Goal: Information Seeking & Learning: Understand process/instructions

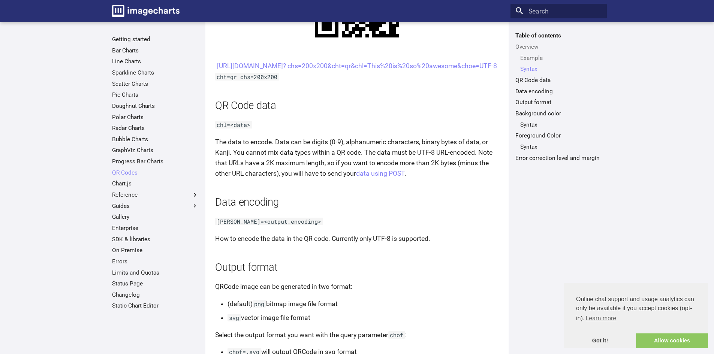
scroll to position [487, 0]
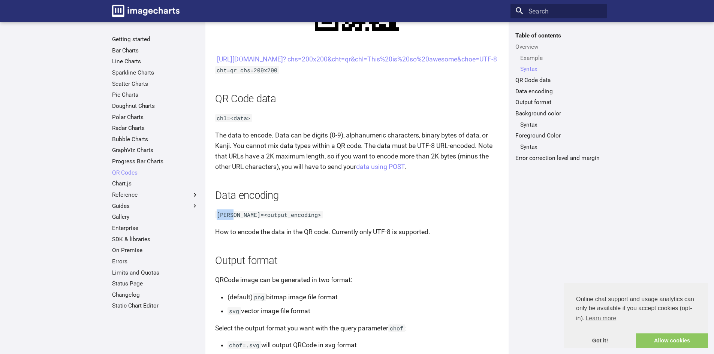
drag, startPoint x: 216, startPoint y: 226, endPoint x: 232, endPoint y: 228, distance: 16.9
click at [232, 219] on code "[PERSON_NAME]=<output_encoding>" at bounding box center [269, 214] width 108 height 7
copy code "[PERSON_NAME]="
click at [382, 237] on p "How to encode the data in the QR code. Currently only UTF-8 is supported." at bounding box center [357, 232] width 284 height 10
drag, startPoint x: 382, startPoint y: 243, endPoint x: 389, endPoint y: 244, distance: 7.6
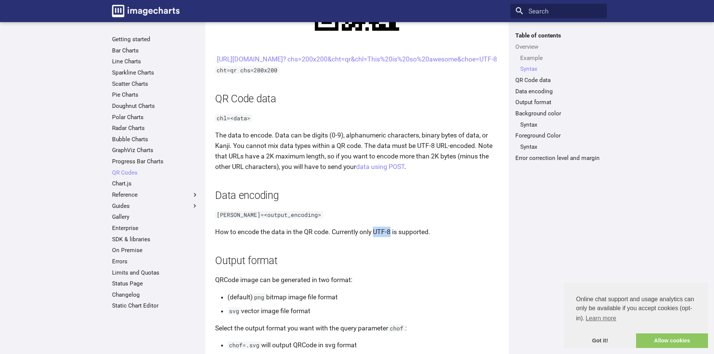
click at [389, 237] on p "How to encode the data in the QR code. Currently only UTF-8 is supported." at bounding box center [357, 232] width 284 height 10
copy p "UTF-8"
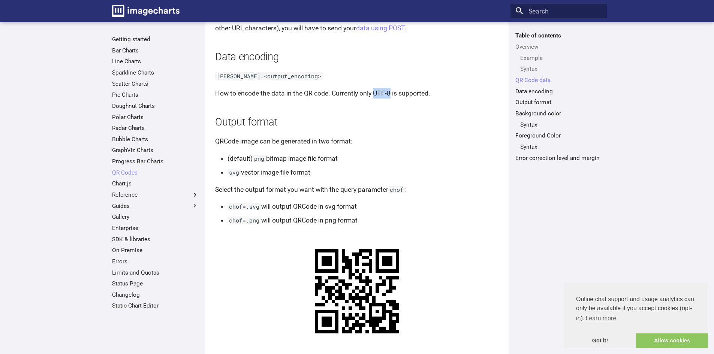
scroll to position [675, 0]
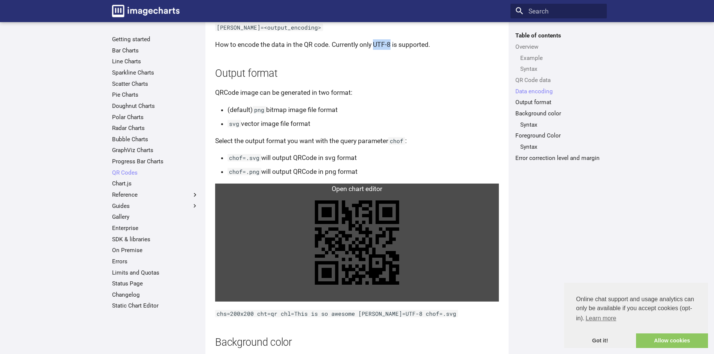
click at [362, 232] on link at bounding box center [357, 243] width 284 height 118
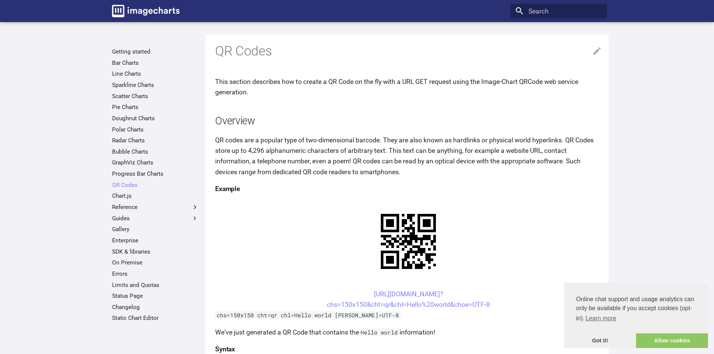
scroll to position [150, 0]
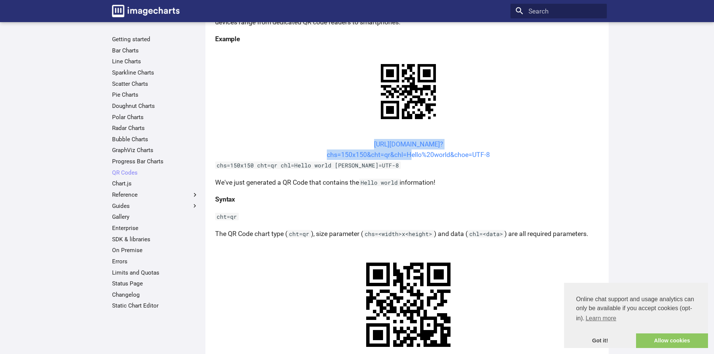
drag, startPoint x: 354, startPoint y: 142, endPoint x: 406, endPoint y: 157, distance: 55.0
click at [406, 157] on center "[URL][DOMAIN_NAME]? chs=150x150&cht=qr&chl=Hello%20world&choe=UTF-8" at bounding box center [408, 149] width 387 height 21
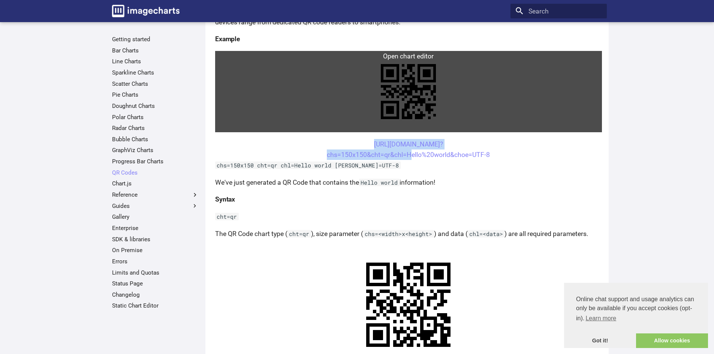
copy link "[URL][DOMAIN_NAME]? chs=150x150&cht=qr&chl="
